Goal: Information Seeking & Learning: Check status

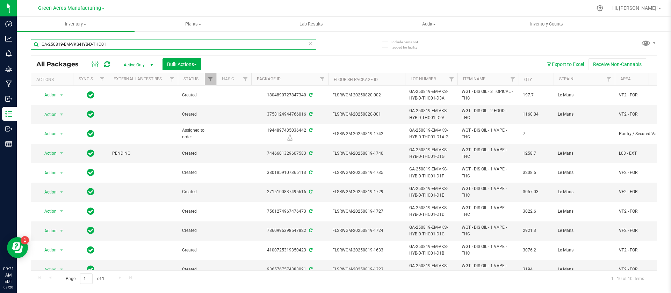
click at [135, 43] on input "GA-250819-EM-VKS-HYB-D-THC01" at bounding box center [174, 44] width 286 height 10
paste input "FLSRWGA-20250106-093"
click at [135, 43] on input "FLSRWGA-20250106-093" at bounding box center [174, 44] width 286 height 10
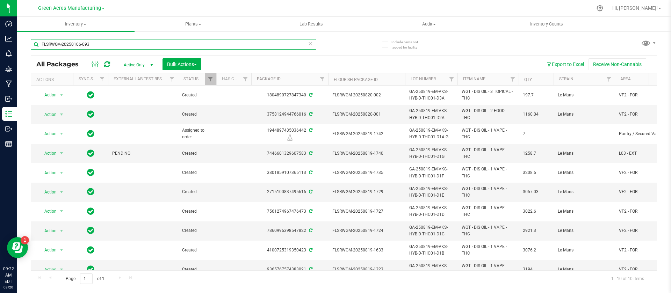
click at [135, 43] on input "FLSRWGA-20250106-093" at bounding box center [174, 44] width 286 height 10
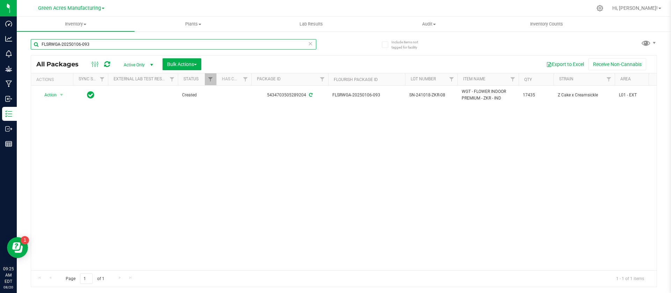
paste input "SH-20241211-034"
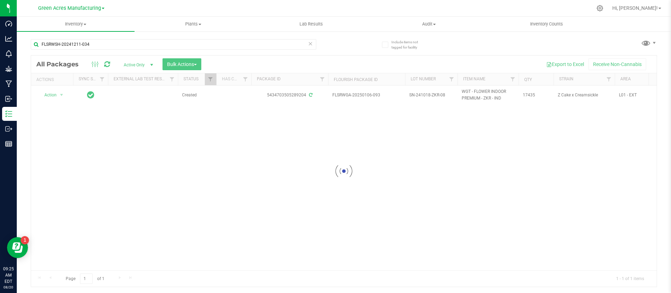
click at [373, 95] on div at bounding box center [344, 172] width 626 height 232
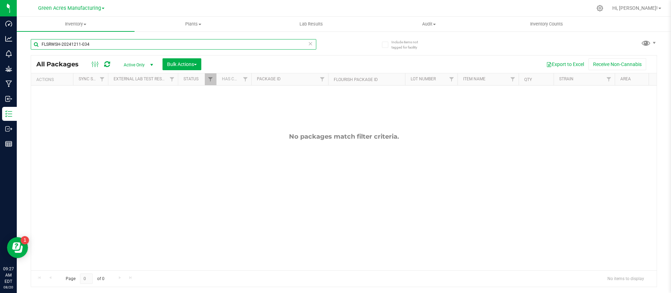
click at [205, 40] on input "FLSRWSH-20241211-034" at bounding box center [174, 44] width 286 height 10
paste input "GA-20250106-093"
type input "FLSRWGA-20250106-093"
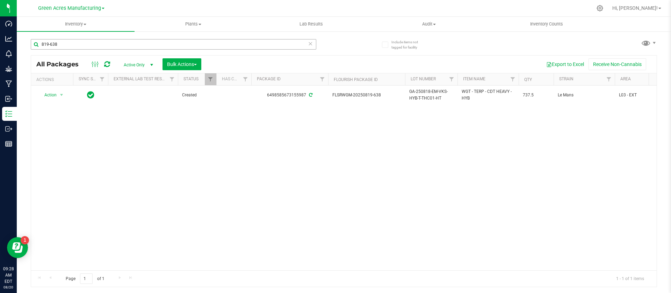
scroll to position [0, 210]
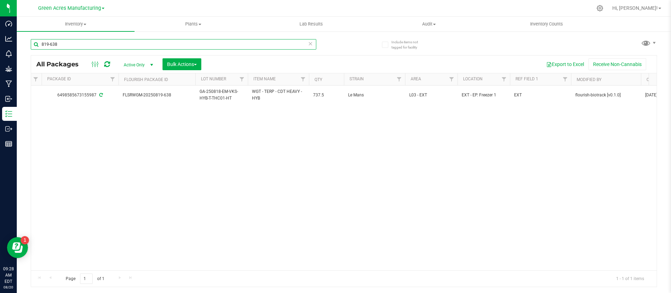
click at [125, 44] on input "819-638" at bounding box center [174, 44] width 286 height 10
paste input "FLSRWSH-20241211-034"
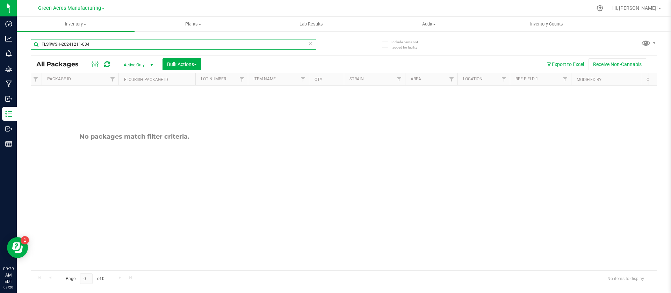
type input "FLSRWSH-20241211-034"
click at [145, 62] on span "Active Only" at bounding box center [137, 65] width 38 height 10
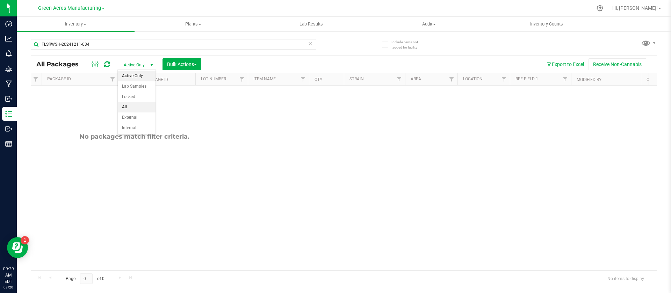
click at [135, 108] on li "All" at bounding box center [137, 107] width 38 height 10
